Goal: Find specific page/section: Find specific page/section

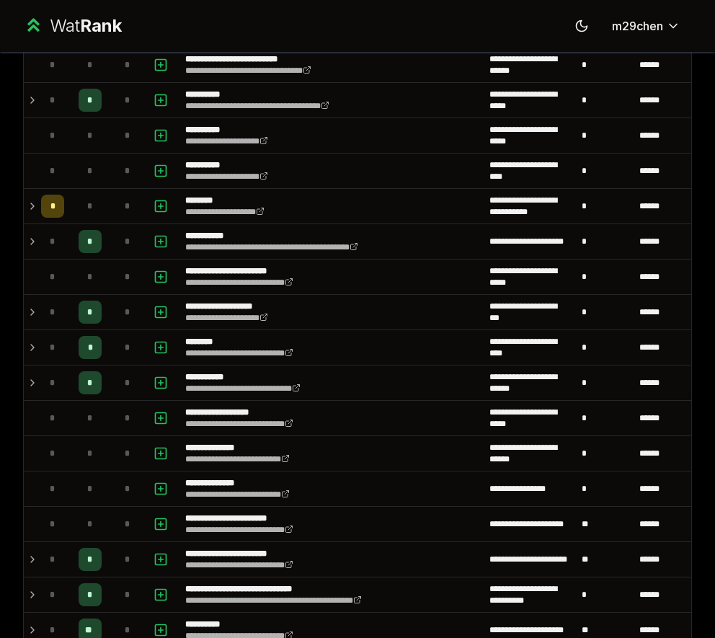
scroll to position [1149, 0]
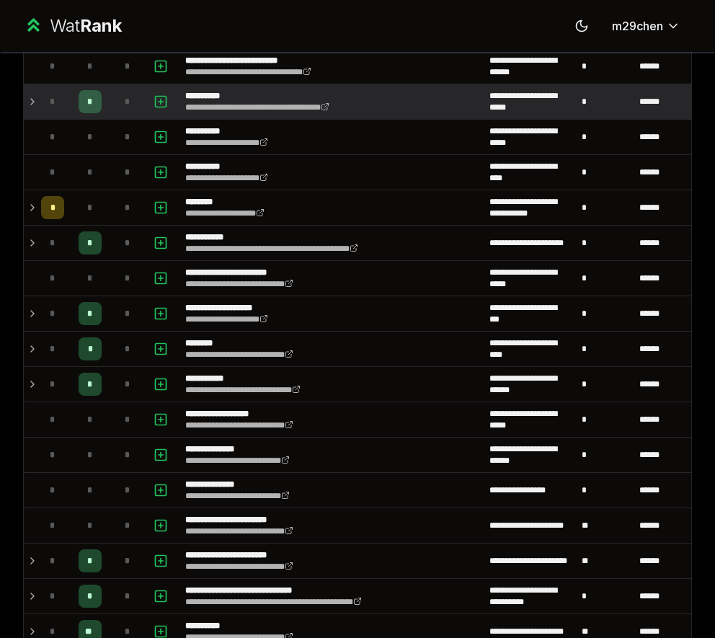
click at [52, 102] on span "*" at bounding box center [53, 102] width 6 height 12
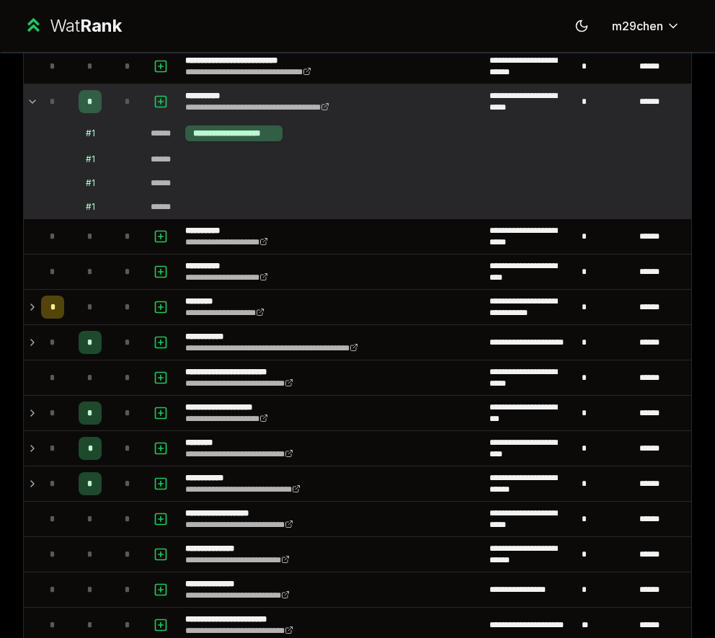
click at [52, 102] on span "*" at bounding box center [53, 102] width 6 height 12
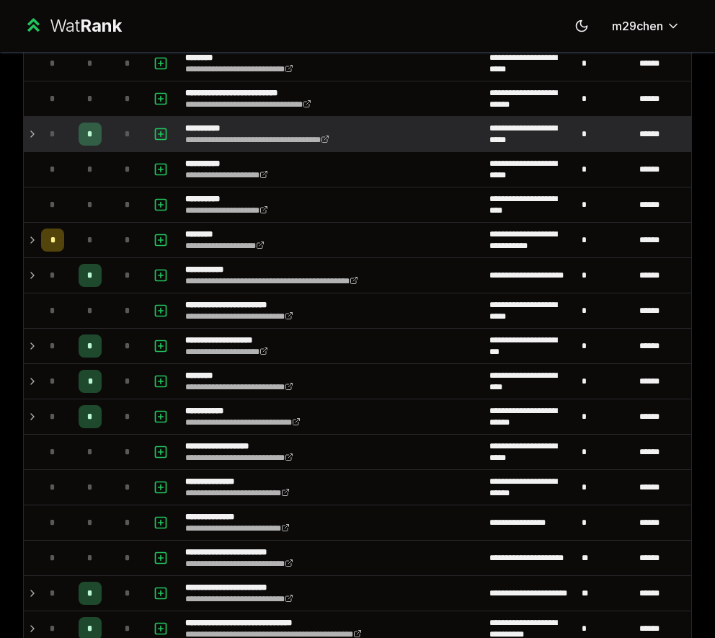
scroll to position [1103, 0]
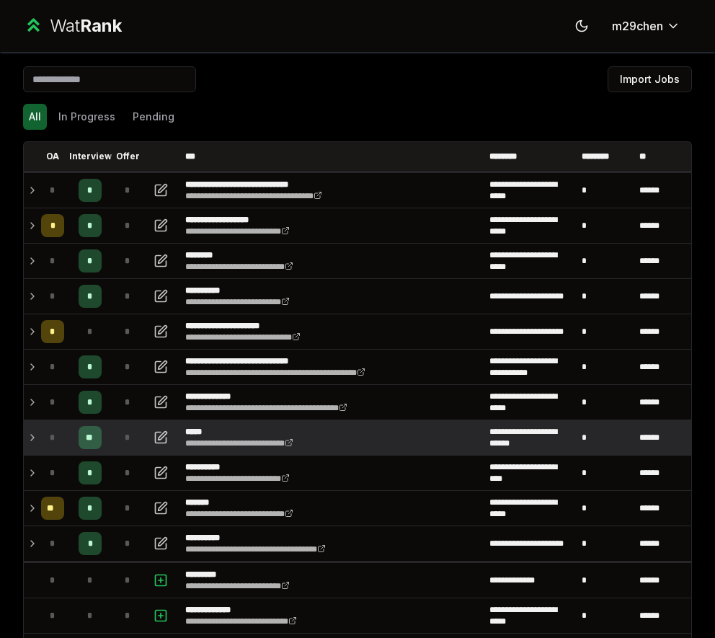
click at [40, 432] on td "*" at bounding box center [52, 437] width 35 height 35
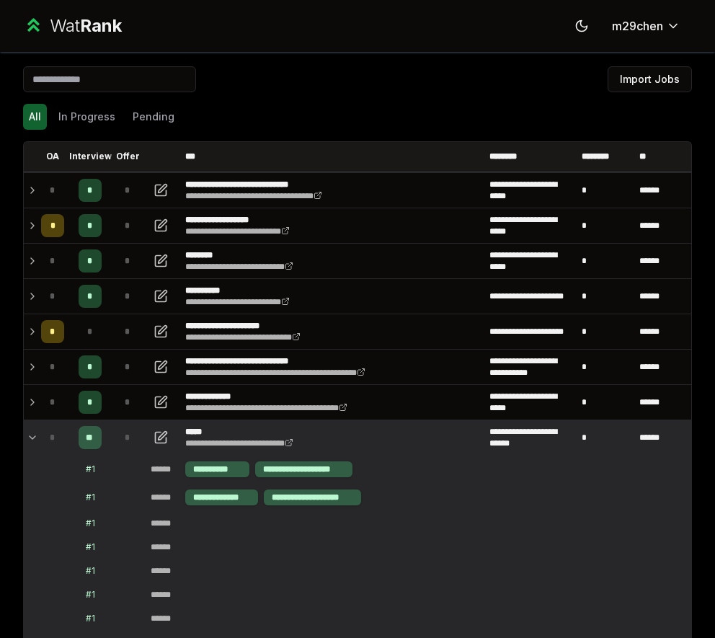
click at [40, 432] on td "*" at bounding box center [52, 437] width 35 height 35
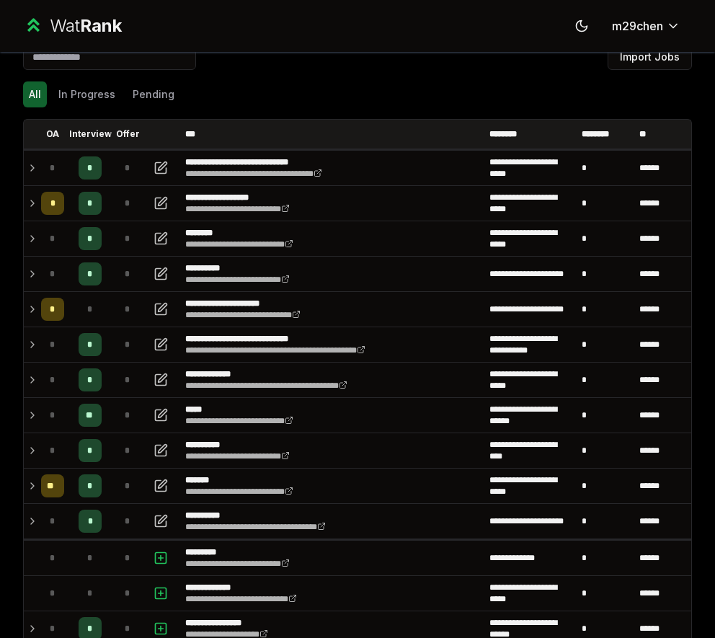
scroll to position [20, 0]
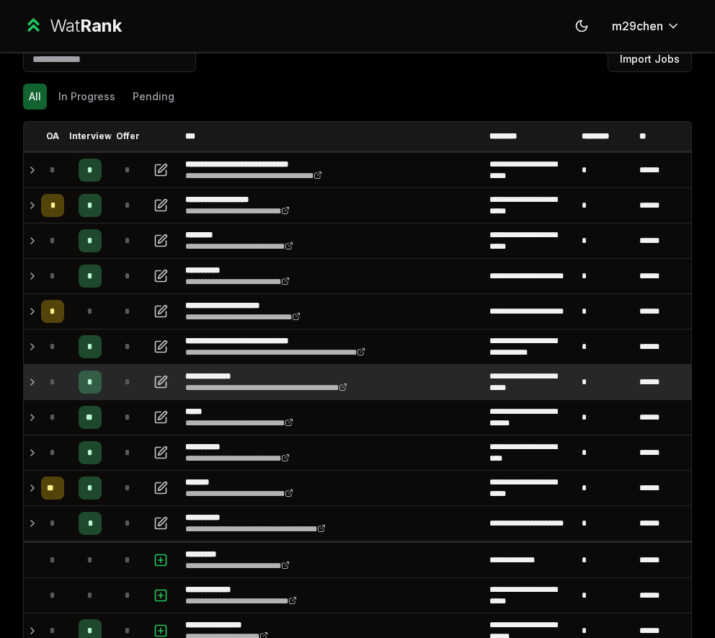
click at [29, 379] on icon at bounding box center [33, 381] width 12 height 17
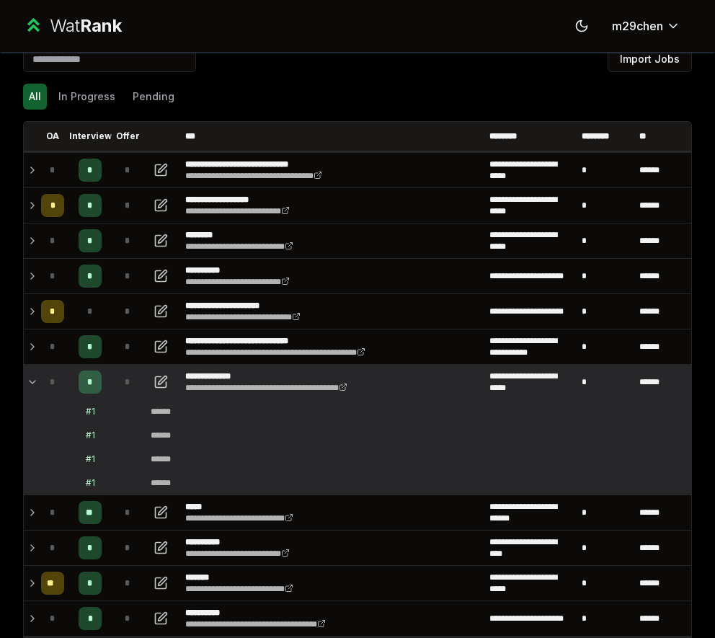
click at [29, 379] on icon at bounding box center [33, 381] width 12 height 17
